Goal: Book appointment/travel/reservation

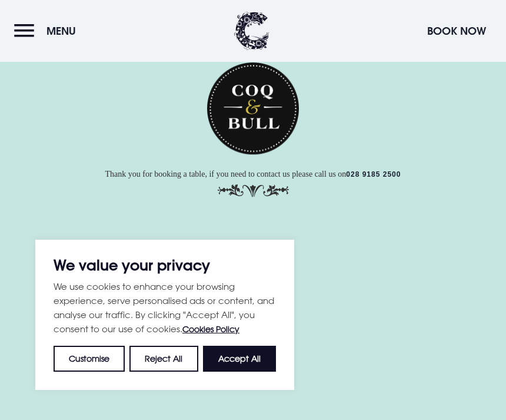
scroll to position [243, 0]
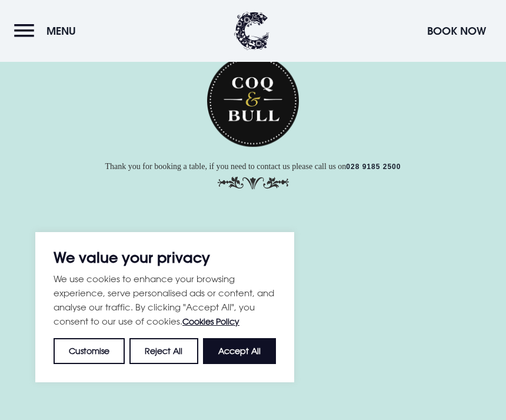
click at [260, 350] on button "Accept All" at bounding box center [239, 350] width 73 height 26
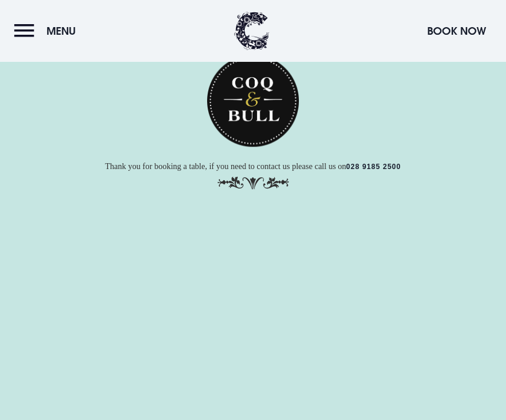
checkbox input "true"
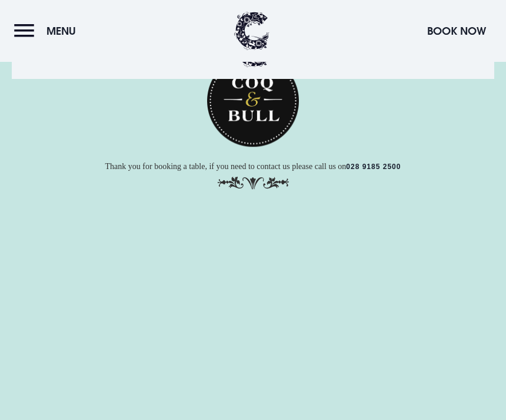
scroll to position [0, 0]
click at [25, 25] on button "Menu" at bounding box center [48, 30] width 68 height 25
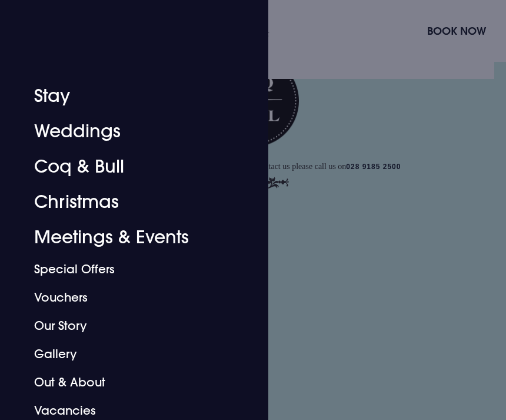
scroll to position [195, 0]
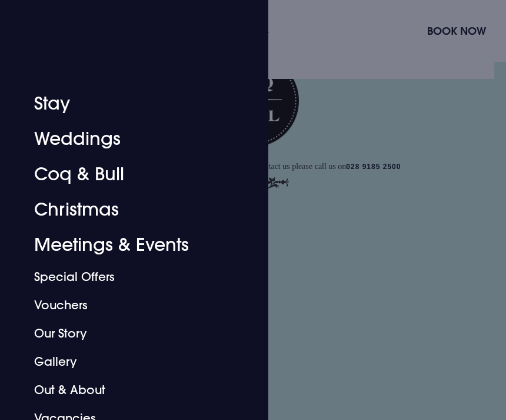
click at [106, 175] on link "Coq & Bull" at bounding box center [127, 174] width 186 height 35
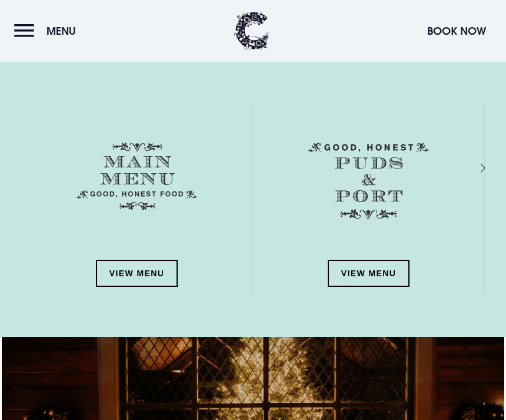
scroll to position [1483, 0]
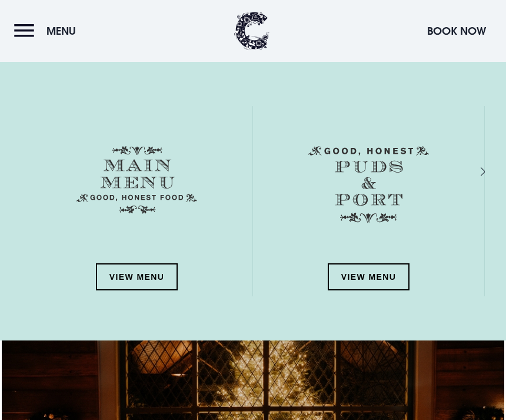
click at [147, 274] on link "View Menu" at bounding box center [137, 276] width 82 height 27
